Goal: Task Accomplishment & Management: Manage account settings

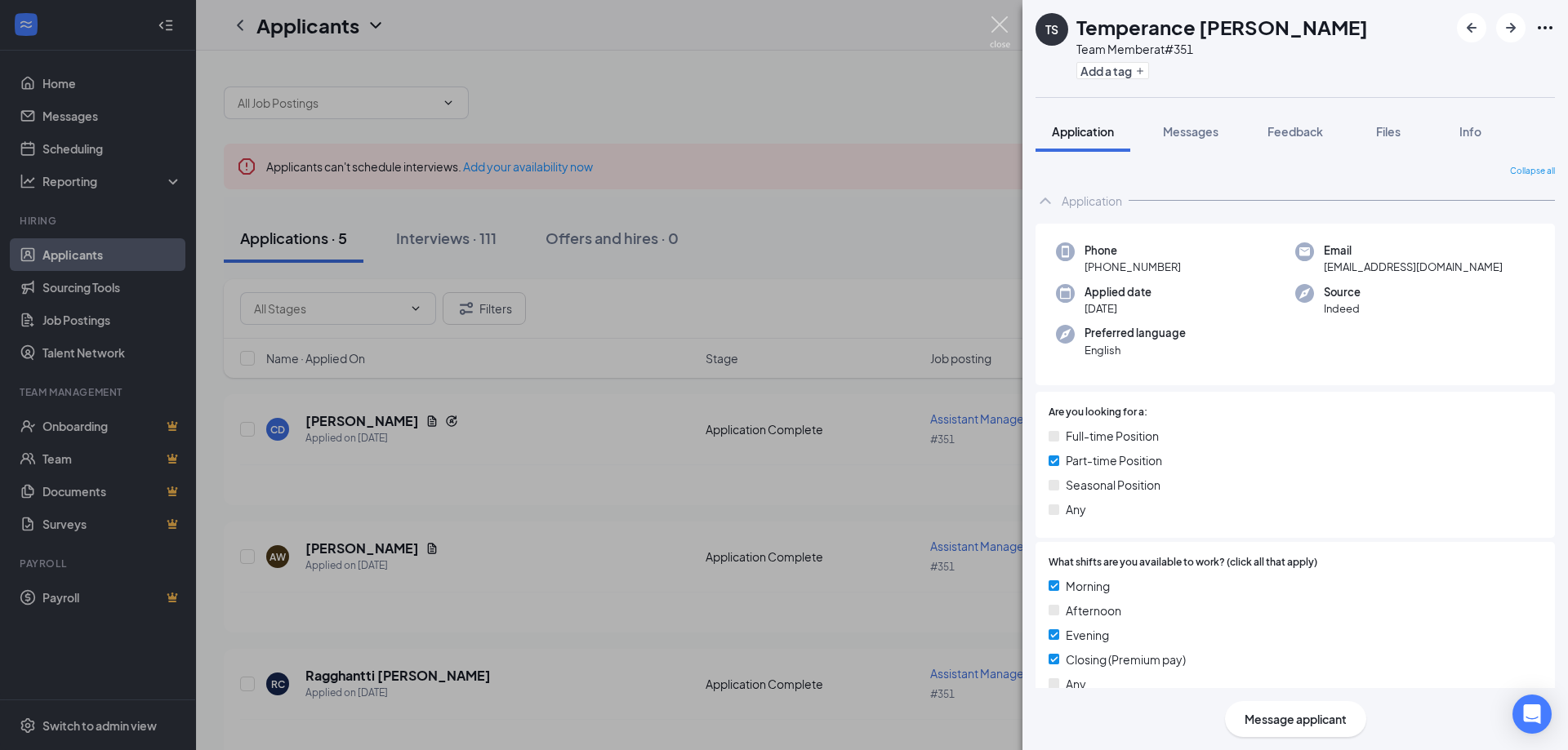
click at [1006, 20] on img at bounding box center [1000, 32] width 20 height 32
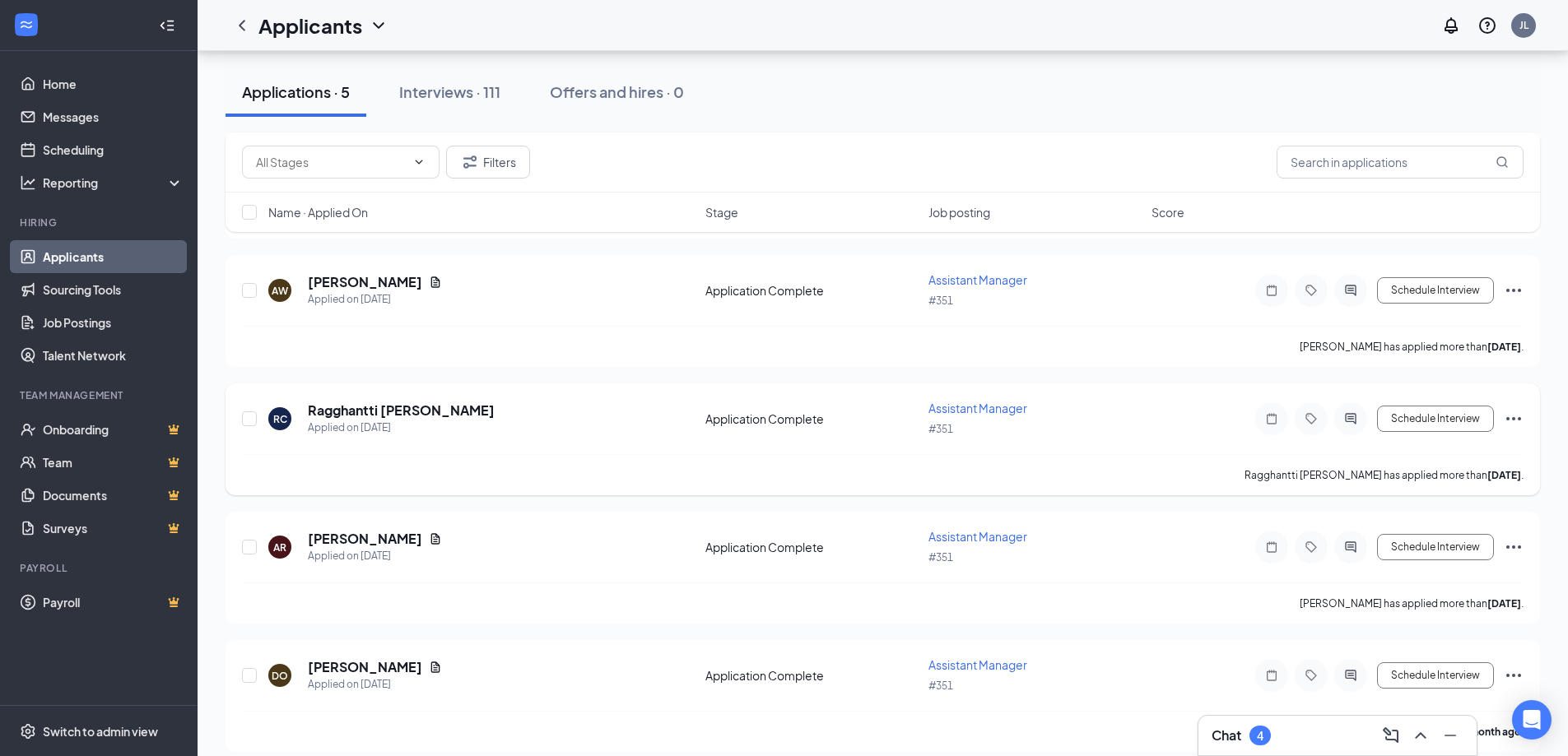
scroll to position [286, 0]
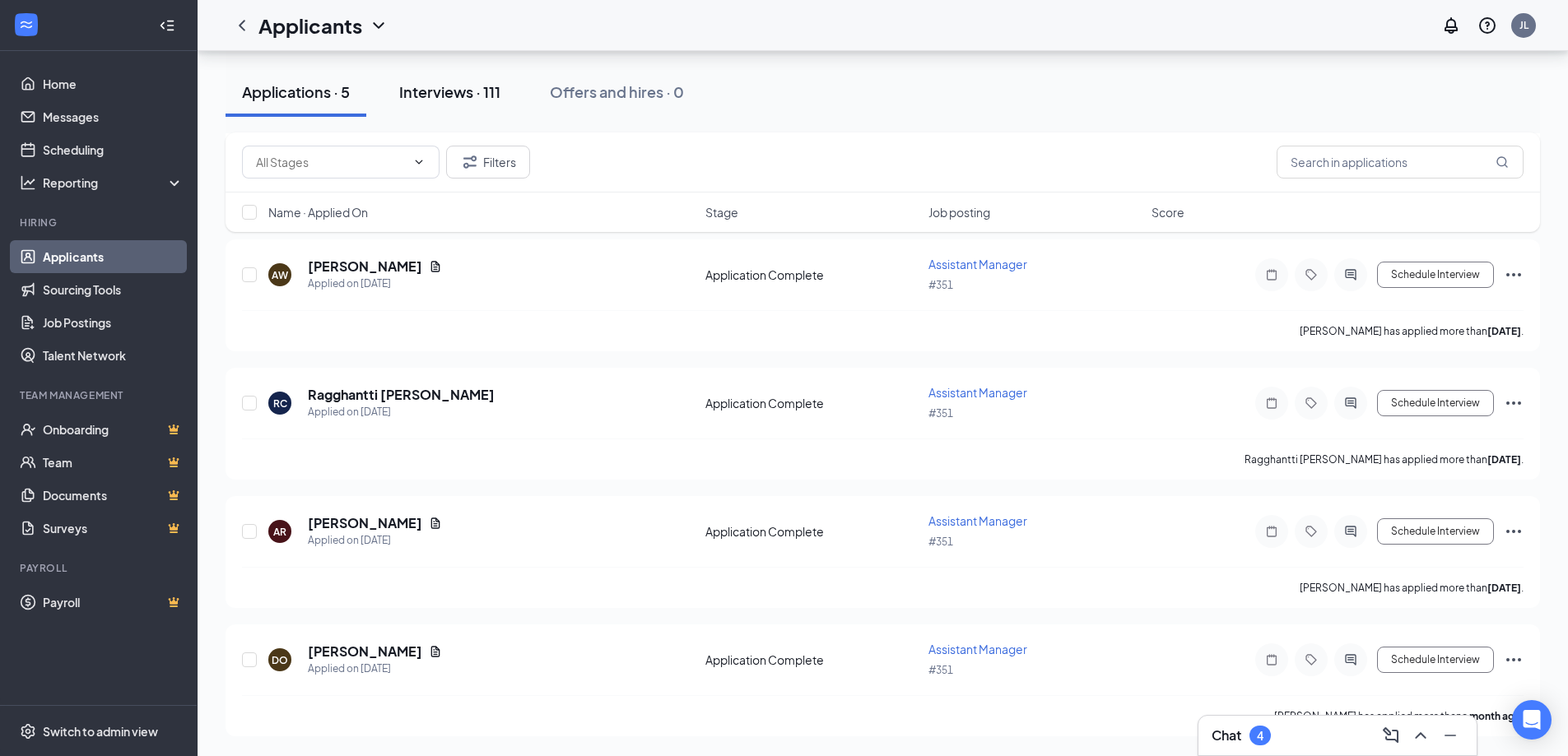
click at [463, 82] on div "Interviews · 111" at bounding box center [449, 92] width 101 height 20
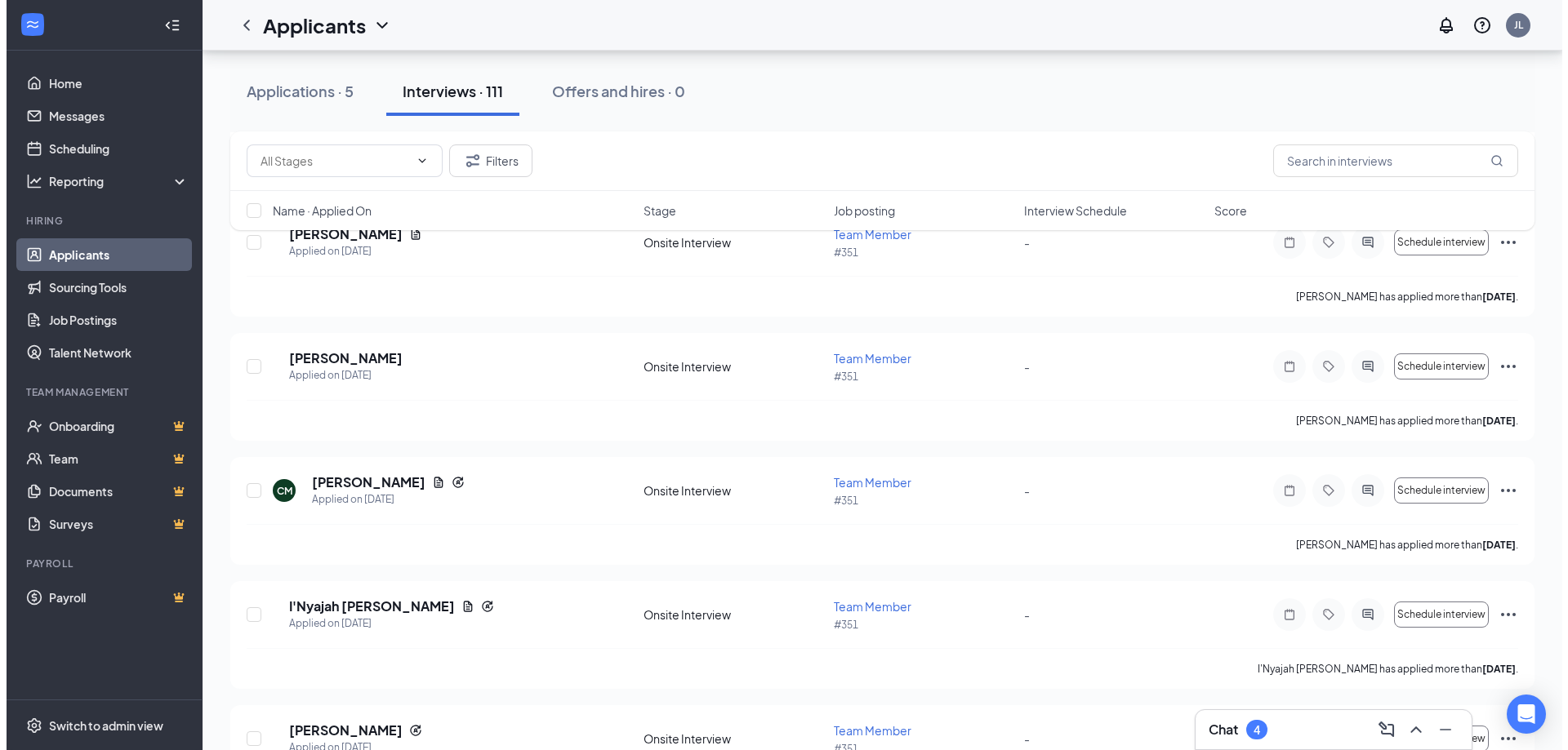
scroll to position [1551, 0]
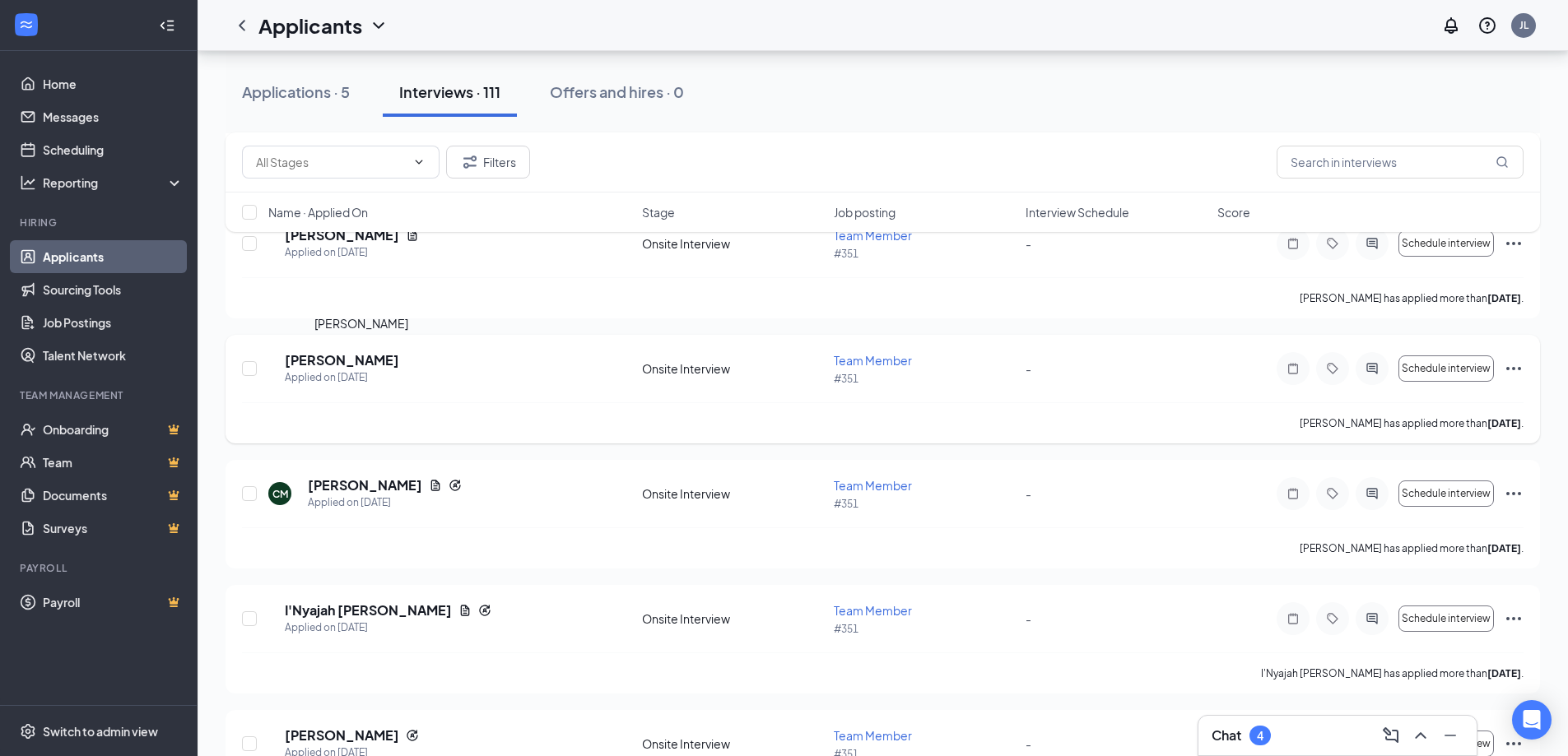
click at [329, 359] on h5 "[PERSON_NAME]" at bounding box center [341, 360] width 114 height 19
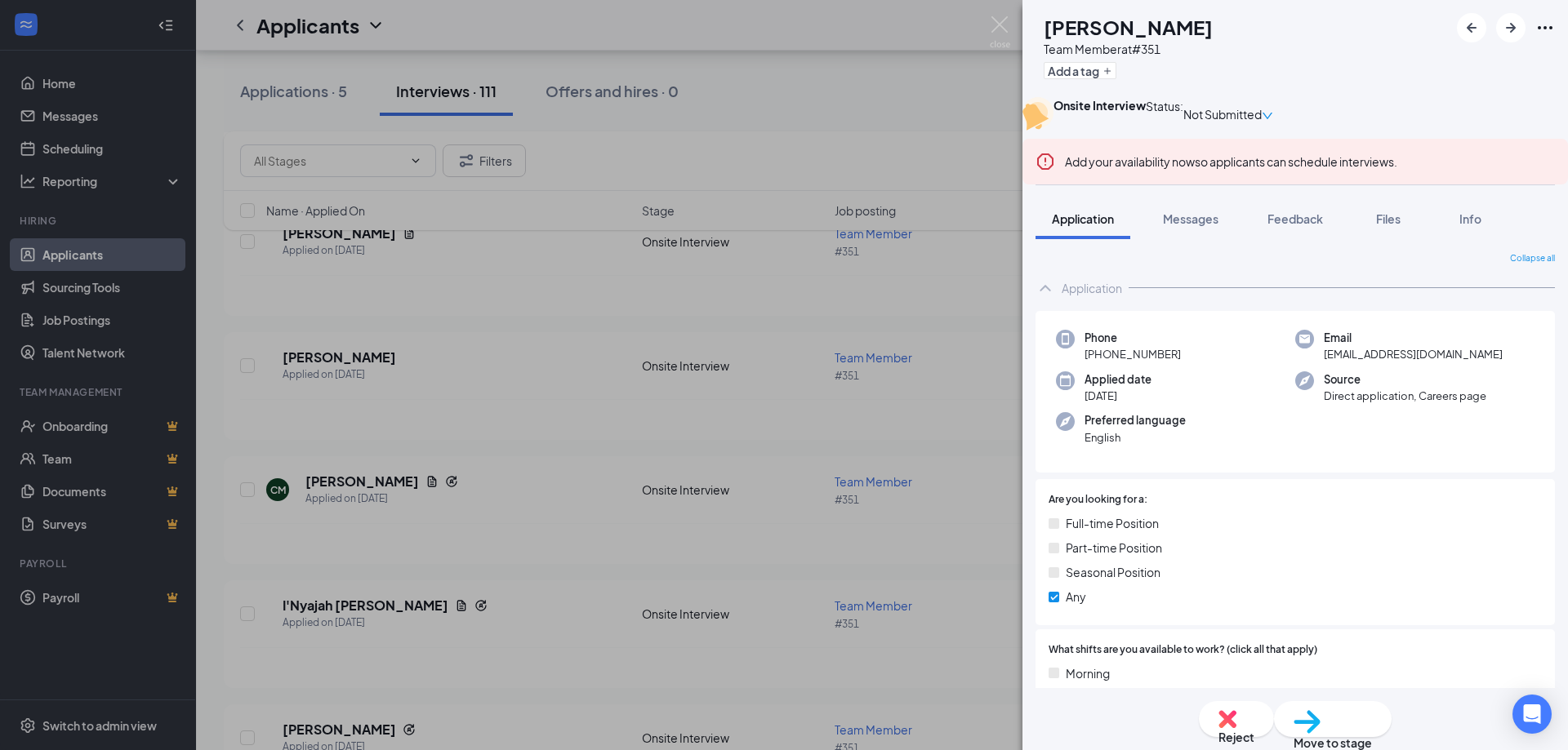
click at [1551, 26] on icon "Ellipses" at bounding box center [1544, 28] width 19 height 19
click at [1421, 66] on link "View full application" at bounding box center [1421, 57] width 106 height 18
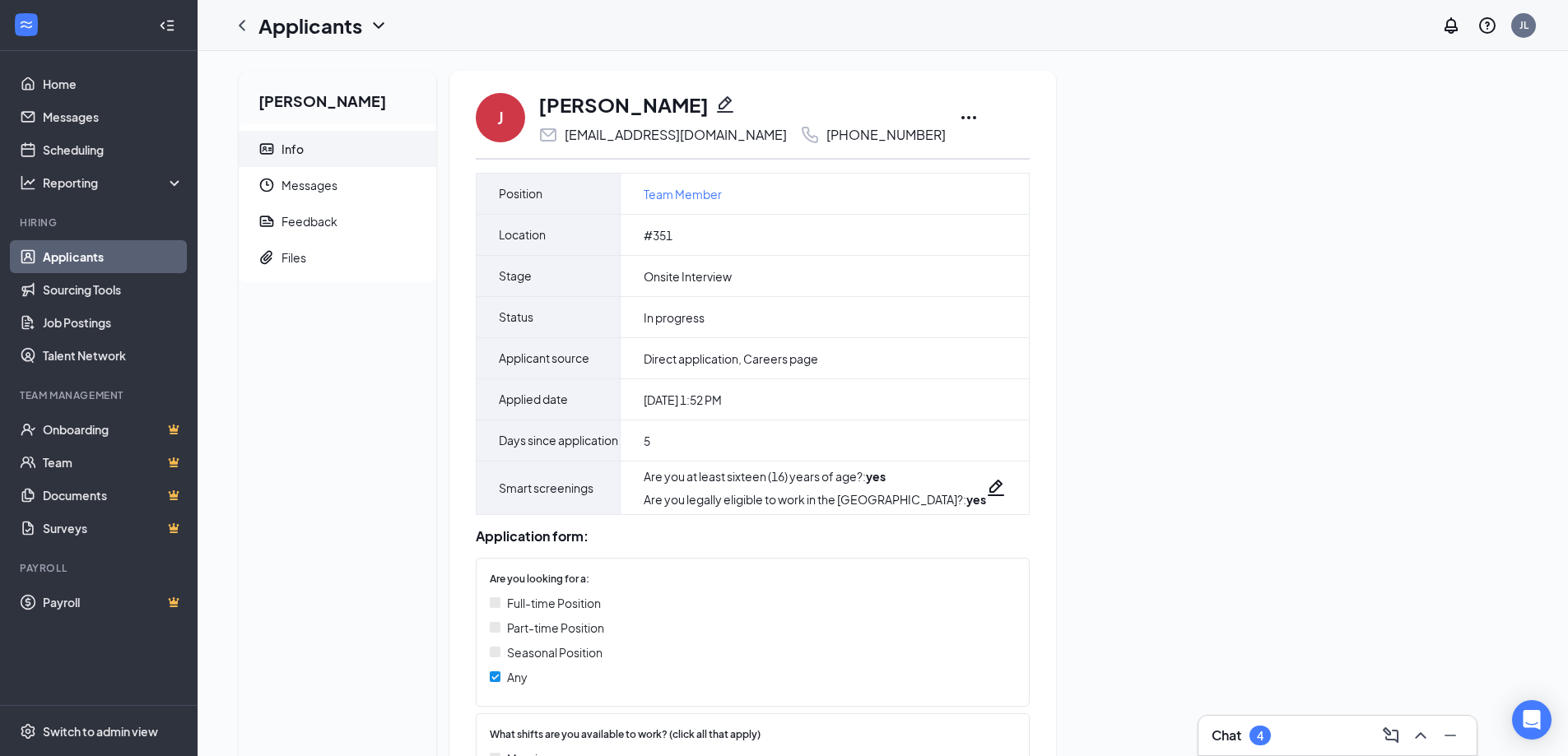
click at [959, 121] on icon "Ellipses" at bounding box center [968, 117] width 19 height 19
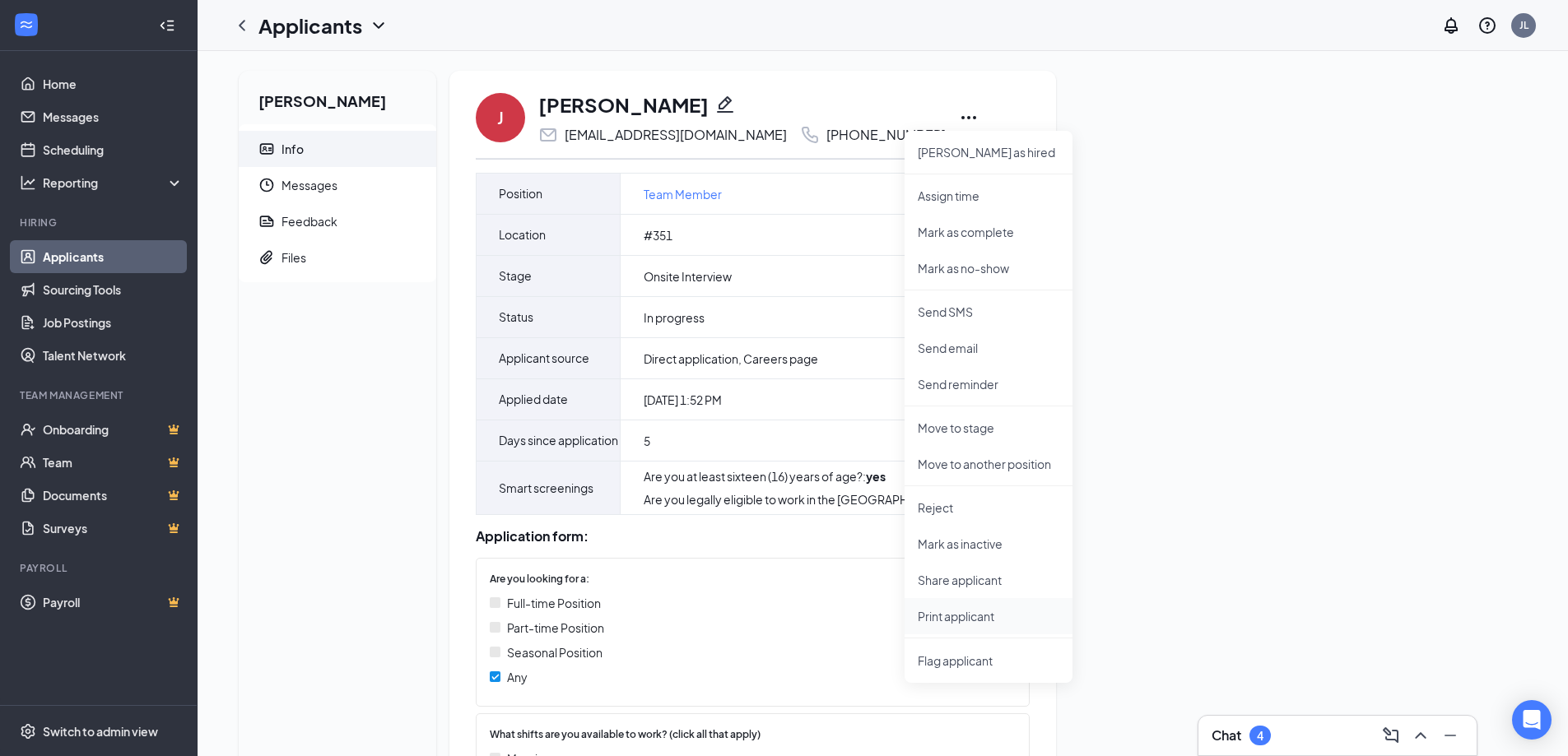
click at [935, 611] on p "Print applicant" at bounding box center [989, 617] width 142 height 17
